Goal: Task Accomplishment & Management: Complete application form

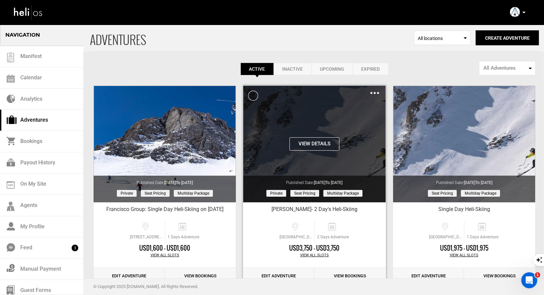
scroll to position [19, 0]
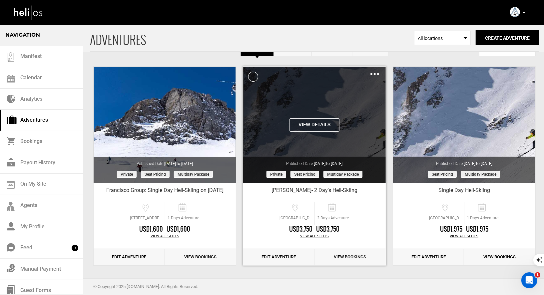
click at [378, 74] on img at bounding box center [375, 74] width 9 height 2
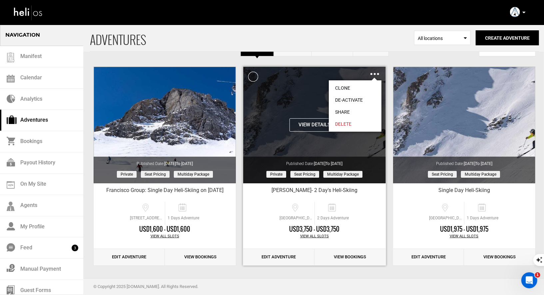
click at [347, 86] on link "Clone" at bounding box center [355, 88] width 53 height 12
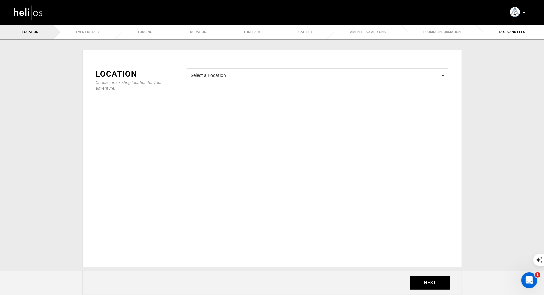
type input "Copy of William Klingensmith- 2 Day's Heli-Skiing"
checkbox input "true"
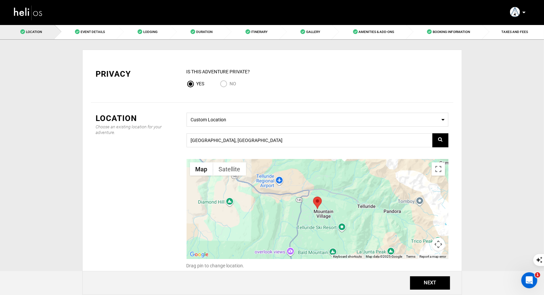
click at [449, 290] on div "NEXT" at bounding box center [272, 283] width 380 height 24
click at [443, 289] on button "NEXT" at bounding box center [430, 282] width 40 height 13
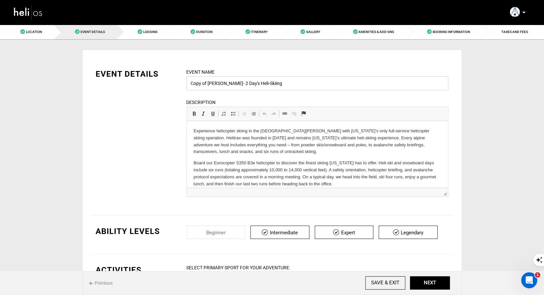
drag, startPoint x: 251, startPoint y: 83, endPoint x: 183, endPoint y: 80, distance: 68.1
click at [183, 80] on div "Event Name Copy of William Klingensmith- 2 Day's Heli-Skiing Event name can not…" at bounding box center [318, 136] width 272 height 137
type input "Bruce Jacobsen- 2 Day's Heli-Skiing"
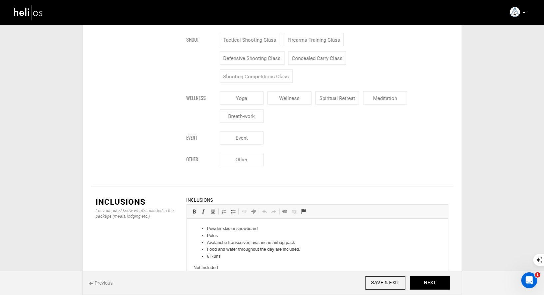
scroll to position [29, 0]
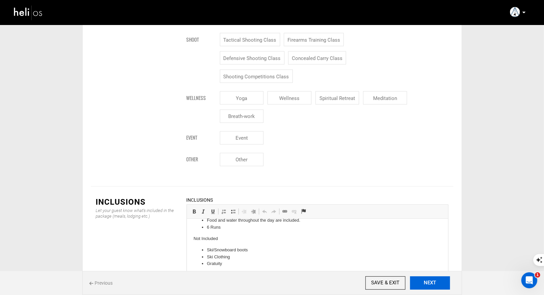
click at [445, 285] on button "NEXT" at bounding box center [430, 282] width 40 height 13
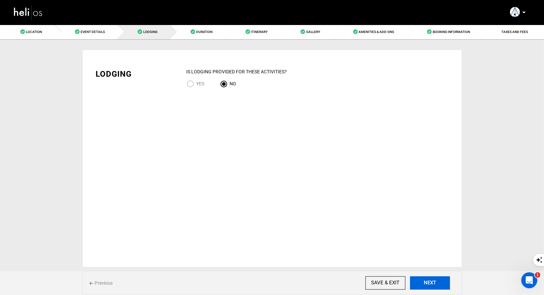
click at [442, 286] on button "NEXT" at bounding box center [430, 282] width 40 height 13
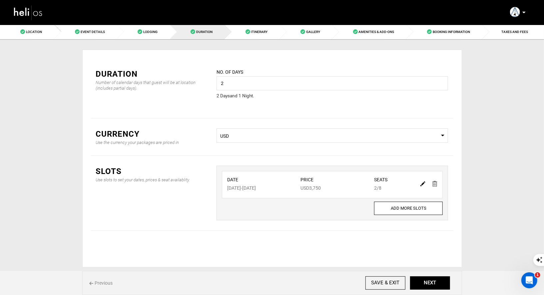
click at [421, 183] on img at bounding box center [423, 183] width 5 height 5
type input "02/03/2026"
type input "02/04/2026"
type input "3750"
type input "8"
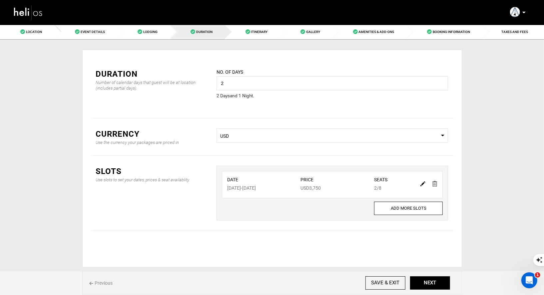
type input "2"
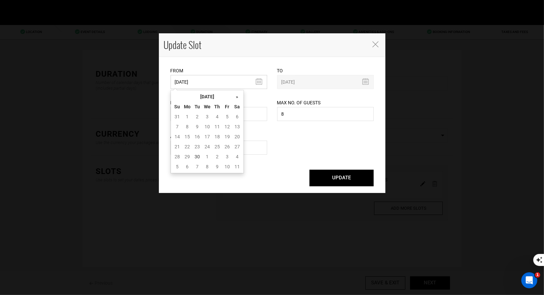
click at [244, 84] on input "02/03/2026" at bounding box center [219, 82] width 97 height 14
click at [233, 99] on th "»" at bounding box center [237, 97] width 10 height 10
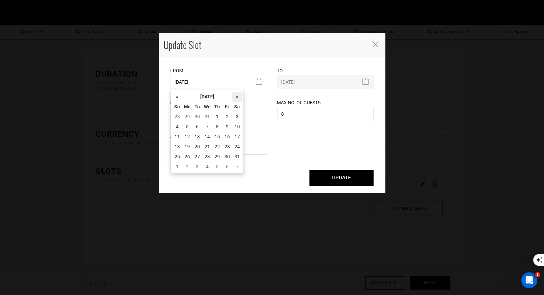
click at [233, 99] on th "»" at bounding box center [237, 97] width 10 height 10
click at [197, 144] on td "17" at bounding box center [197, 147] width 10 height 10
type input "03/17/2026"
type input "03/18/2026"
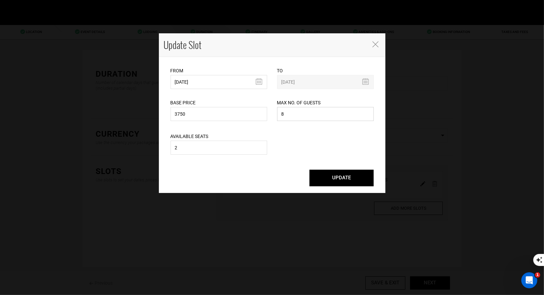
click at [294, 115] on input "8" at bounding box center [325, 114] width 97 height 14
type input "2"
click at [214, 150] on input "2" at bounding box center [219, 148] width 97 height 14
click at [300, 115] on input "2" at bounding box center [325, 114] width 97 height 14
type input "8"
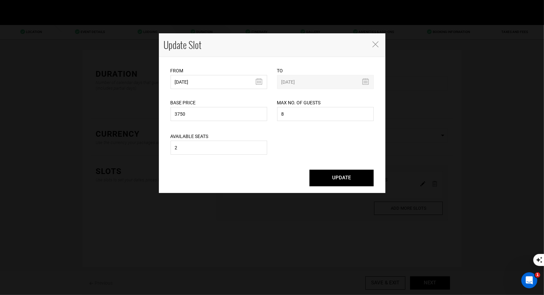
click at [233, 105] on div "Base Price 3750 Please enter a valid total price." at bounding box center [219, 106] width 97 height 34
click at [222, 120] on input "3750" at bounding box center [219, 114] width 97 height 14
type input "3950"
click at [346, 177] on button "UPDATE" at bounding box center [342, 178] width 64 height 17
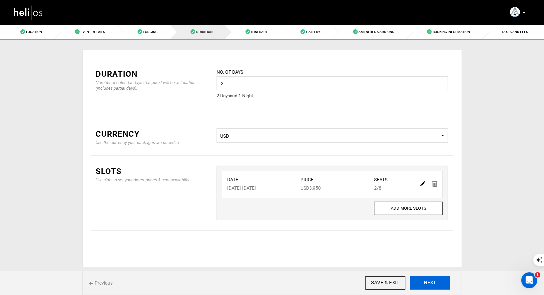
click at [439, 283] on button "NEXT" at bounding box center [430, 282] width 40 height 13
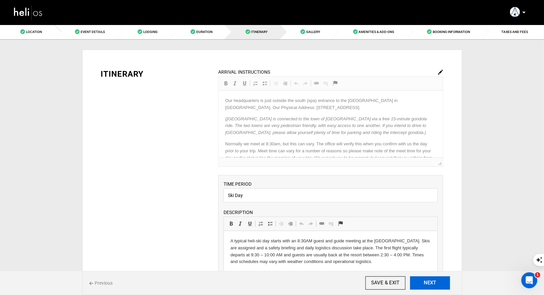
click at [423, 282] on button "NEXT" at bounding box center [430, 282] width 40 height 13
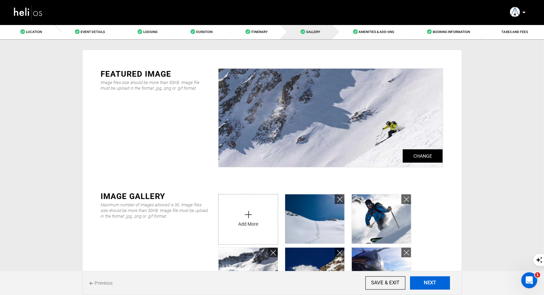
click at [423, 282] on button "NEXT" at bounding box center [430, 282] width 40 height 13
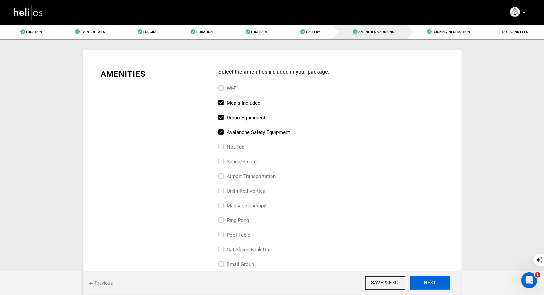
click at [423, 282] on button "NEXT" at bounding box center [430, 282] width 40 height 13
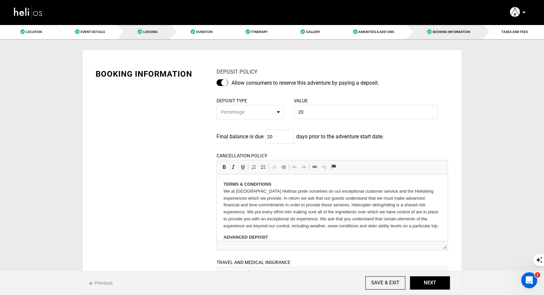
click at [137, 36] on link "Lodging" at bounding box center [143, 31] width 53 height 15
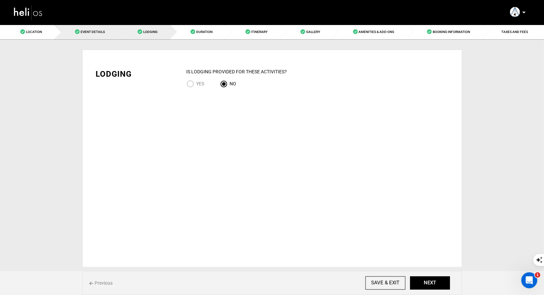
click at [70, 34] on link "Event Details" at bounding box center [86, 31] width 63 height 15
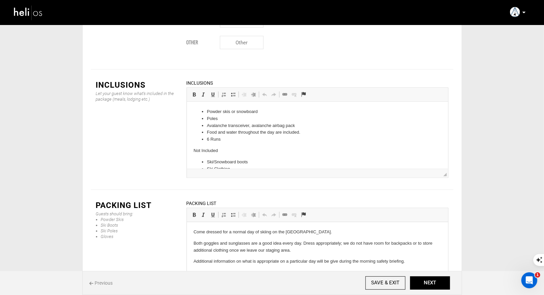
scroll to position [797, 0]
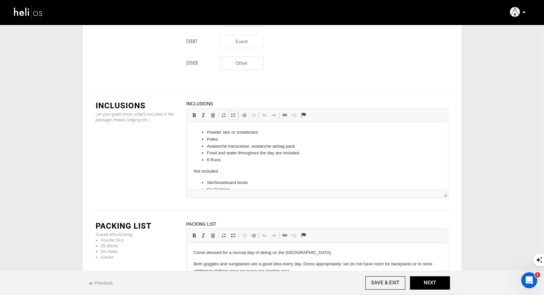
drag, startPoint x: 223, startPoint y: 160, endPoint x: 203, endPoint y: 160, distance: 19.3
click at [207, 160] on li "6 Runs" at bounding box center [317, 160] width 221 height 7
click at [207, 133] on li "Powder skis or snowboard" at bounding box center [317, 132] width 221 height 7
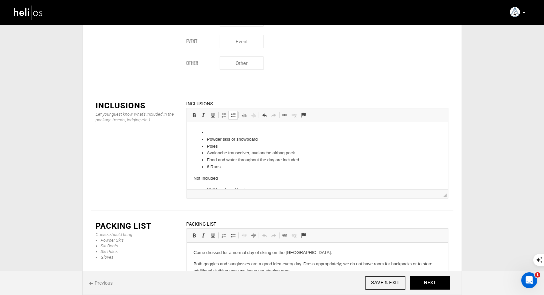
click at [209, 168] on li "6 Runs" at bounding box center [317, 167] width 221 height 7
click at [228, 167] on li "6 Runs" at bounding box center [317, 167] width 221 height 7
click at [215, 133] on li at bounding box center [317, 132] width 221 height 7
click at [206, 143] on ul "Powder skis or snowboard Poles Avalanche transceiver, avalanche airbag pack Foo…" at bounding box center [317, 157] width 248 height 35
click at [232, 113] on span at bounding box center [233, 115] width 5 height 5
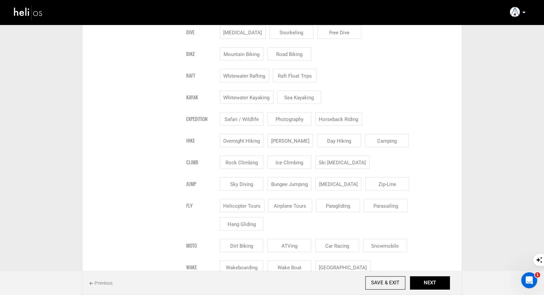
scroll to position [0, 0]
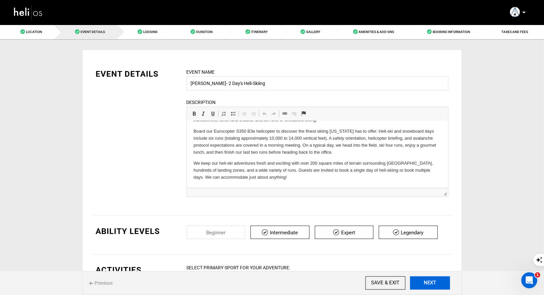
click at [435, 283] on button "NEXT" at bounding box center [430, 282] width 40 height 13
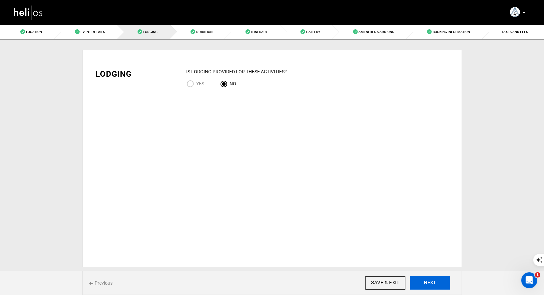
click at [435, 283] on button "NEXT" at bounding box center [430, 282] width 40 height 13
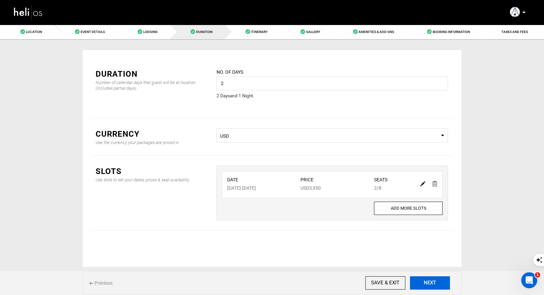
click at [435, 283] on button "NEXT" at bounding box center [430, 282] width 40 height 13
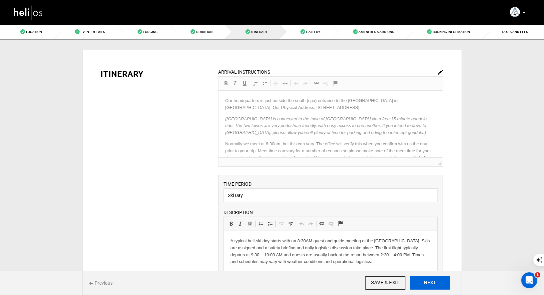
click at [435, 283] on button "NEXT" at bounding box center [430, 282] width 40 height 13
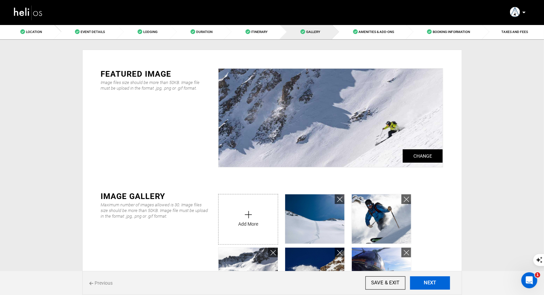
click at [435, 282] on button "NEXT" at bounding box center [430, 282] width 40 height 13
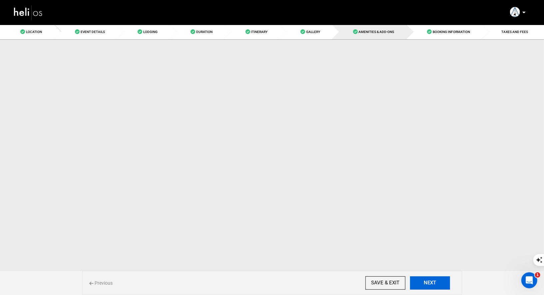
click at [435, 282] on button "NEXT" at bounding box center [430, 282] width 40 height 13
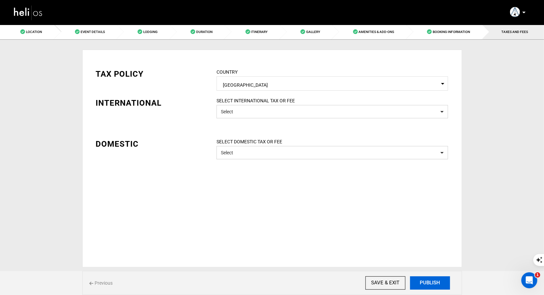
click at [435, 282] on button "PUBLISH" at bounding box center [430, 282] width 40 height 13
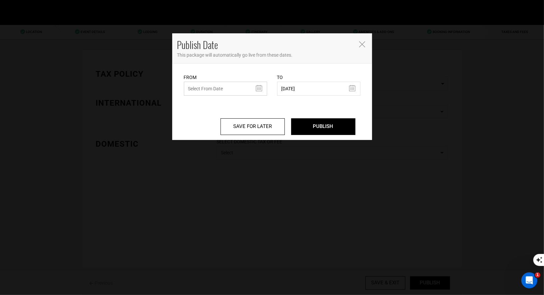
click at [262, 90] on input "text" at bounding box center [225, 89] width 83 height 14
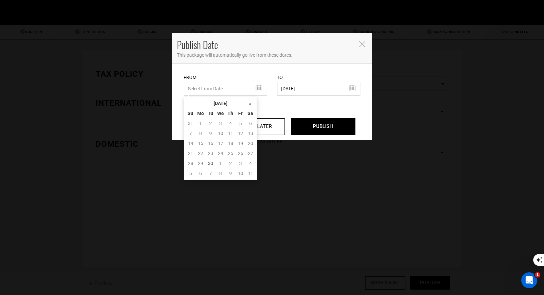
click at [200, 163] on td "29" at bounding box center [201, 163] width 10 height 10
click at [210, 163] on td "30" at bounding box center [211, 163] width 10 height 10
type input "09/30/2025"
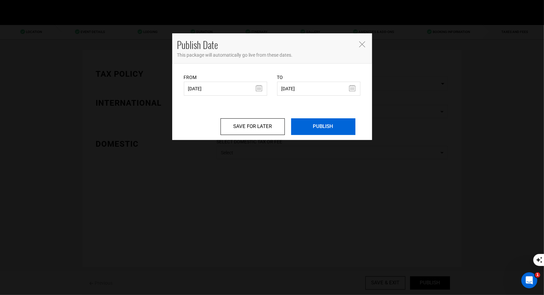
click at [326, 133] on input "PUBLISH" at bounding box center [323, 126] width 64 height 17
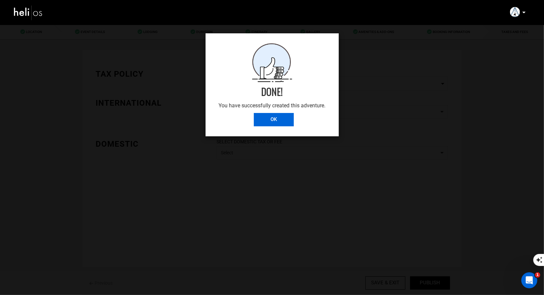
click at [263, 117] on input "OK" at bounding box center [274, 119] width 40 height 13
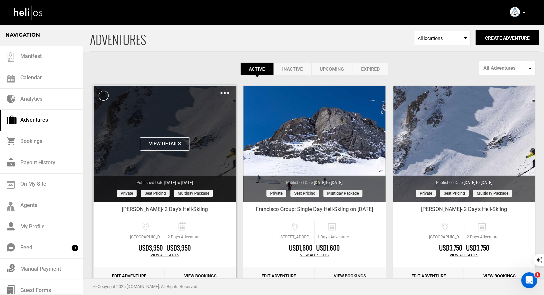
click at [224, 93] on img at bounding box center [225, 93] width 9 height 2
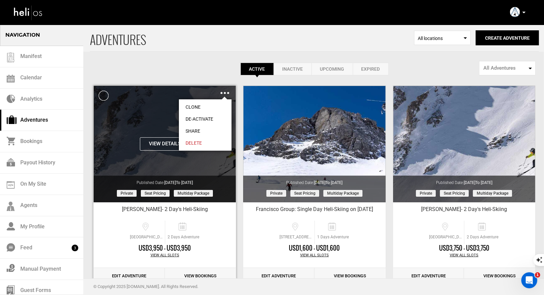
click at [192, 129] on link "Share" at bounding box center [205, 131] width 53 height 12
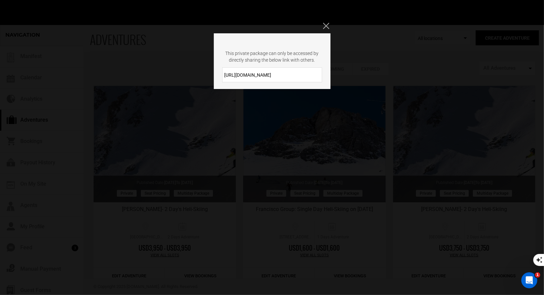
drag, startPoint x: 284, startPoint y: 77, endPoint x: 220, endPoint y: 76, distance: 64.3
click at [220, 76] on div "https://heli.life/4b2BwL" at bounding box center [272, 74] width 117 height 15
